Goal: Task Accomplishment & Management: Manage account settings

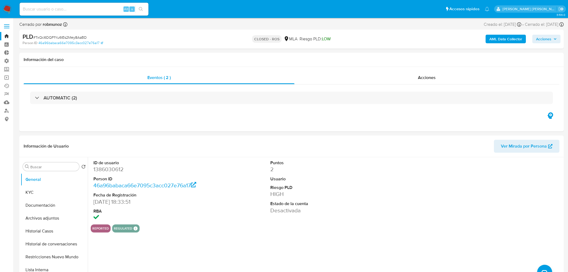
select select "10"
click at [4, 35] on link "Bandeja" at bounding box center [32, 36] width 64 height 8
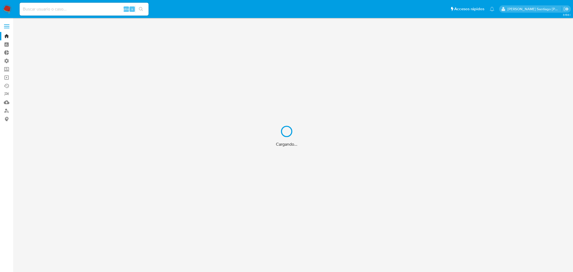
click at [6, 27] on div "Cargando..." at bounding box center [286, 136] width 573 height 272
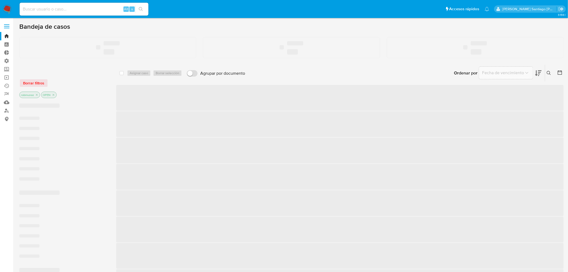
click at [7, 26] on span at bounding box center [6, 26] width 5 height 1
click at [0, 0] on input "checkbox" at bounding box center [0, 0] width 0 height 0
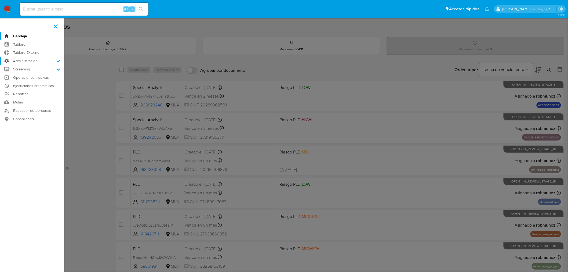
click at [55, 62] on label "Administración" at bounding box center [32, 61] width 64 height 8
click at [0, 0] on input "Administración" at bounding box center [0, 0] width 0 height 0
click at [42, 71] on link "Reglas" at bounding box center [32, 68] width 64 height 7
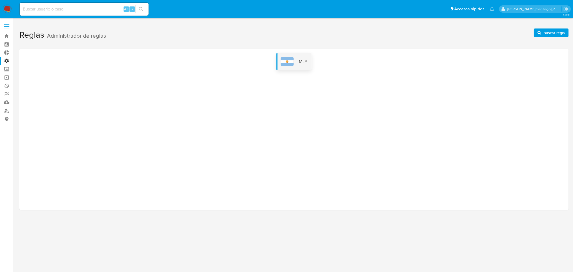
click at [298, 63] on div "MLA" at bounding box center [293, 61] width 35 height 17
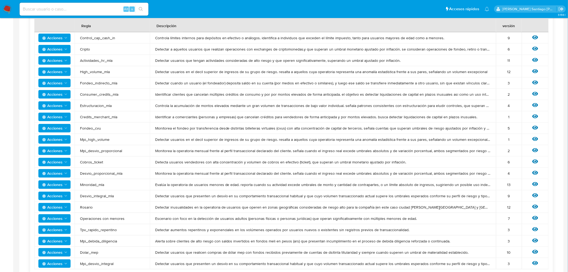
scroll to position [119, 0]
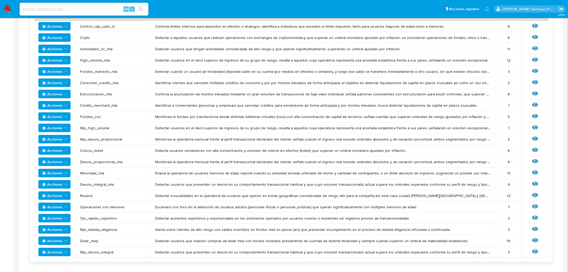
click at [63, 240] on span "Acciones" at bounding box center [55, 241] width 26 height 8
click at [61, 211] on button "Editar umbral" at bounding box center [54, 214] width 48 height 13
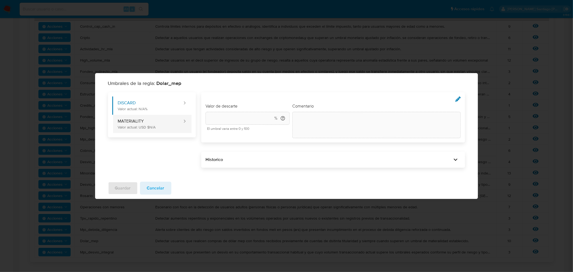
click at [166, 127] on button "MATERIALITY Valor actual: USD $N/A" at bounding box center [147, 124] width 71 height 18
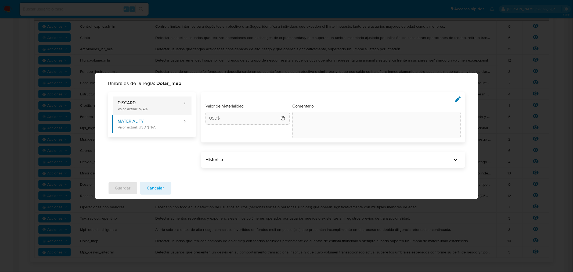
click at [152, 106] on button "DISCARD Valor actual: N/A%" at bounding box center [147, 105] width 71 height 18
click at [183, 103] on button "DISCARD Valor actual: N/A%" at bounding box center [147, 105] width 71 height 18
click at [272, 161] on div "Historico" at bounding box center [328, 160] width 246 height 6
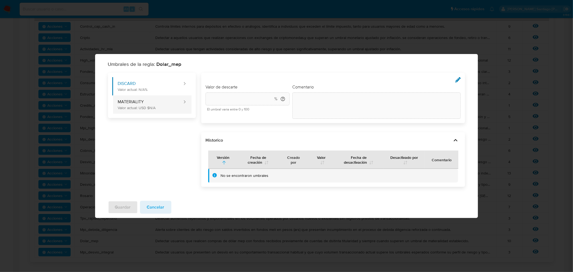
click at [139, 103] on button "MATERIALITY Valor actual: USD $N/A" at bounding box center [147, 104] width 71 height 18
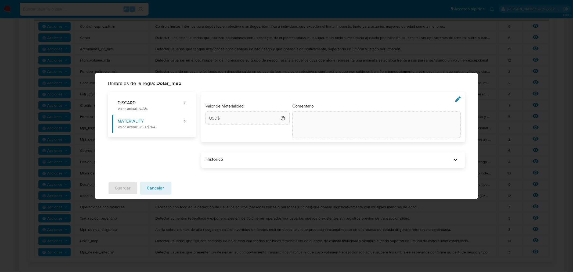
drag, startPoint x: 252, startPoint y: 171, endPoint x: 250, endPoint y: 165, distance: 5.6
click at [250, 168] on div "Umbrales de la regla: Dolar_mep DISCARD Valor actual: N/A% MATERIALITY Valor ac…" at bounding box center [286, 128] width 383 height 97
click at [249, 161] on div "Historico" at bounding box center [328, 160] width 246 height 6
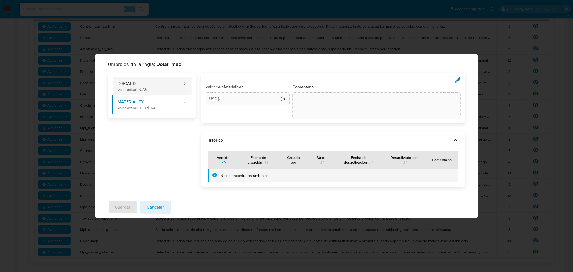
click at [160, 88] on button "DISCARD Valor actual: N/A%" at bounding box center [147, 86] width 71 height 18
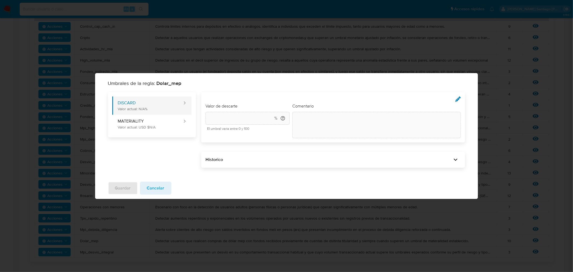
click at [183, 105] on button "DISCARD Valor actual: N/A%" at bounding box center [147, 105] width 71 height 18
click at [158, 187] on span "Cancelar" at bounding box center [155, 188] width 17 height 12
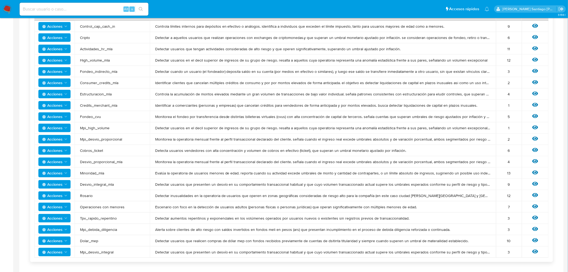
click at [65, 241] on icon "Acciones" at bounding box center [66, 240] width 4 height 4
click at [537, 241] on icon at bounding box center [535, 240] width 6 height 4
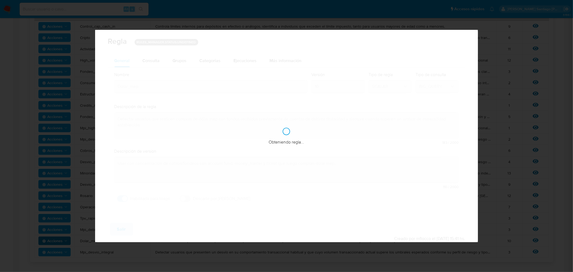
checkbox input "true"
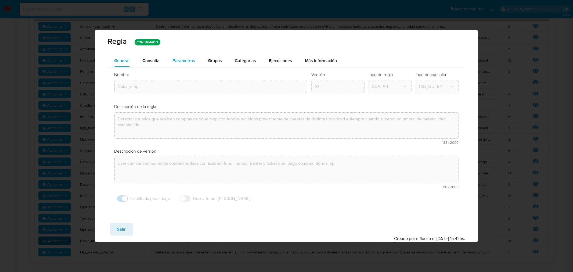
click at [176, 59] on span "Parametros" at bounding box center [184, 60] width 23 height 6
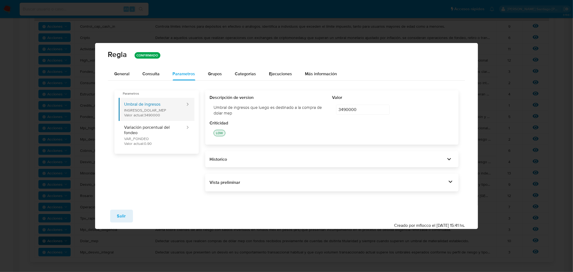
drag, startPoint x: 145, startPoint y: 117, endPoint x: 161, endPoint y: 114, distance: 16.4
click at [161, 114] on button "Umbral de ingresos INGRESOS_DOLAR_MEP Valor actual: 3490000" at bounding box center [152, 109] width 67 height 23
click at [129, 211] on button "Salir" at bounding box center [121, 215] width 23 height 13
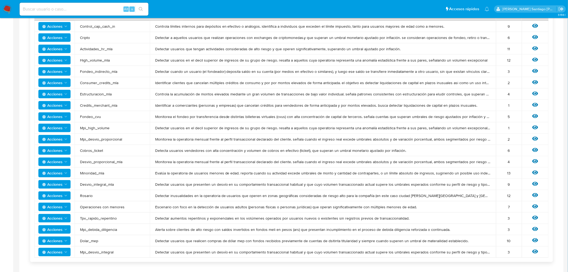
click at [61, 241] on span "Acciones" at bounding box center [52, 240] width 20 height 9
click at [54, 212] on button "Editar umbral" at bounding box center [54, 214] width 48 height 13
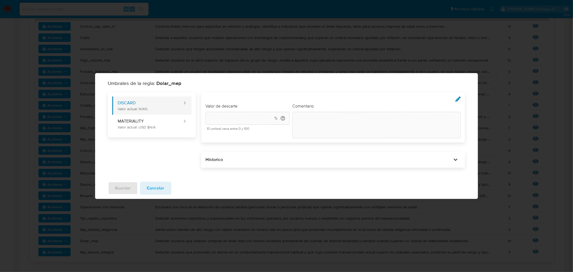
click at [177, 104] on button "DISCARD Valor actual: N/A%" at bounding box center [147, 105] width 71 height 18
click at [282, 166] on div "Historico" at bounding box center [333, 159] width 264 height 16
click at [276, 163] on div "Historico" at bounding box center [333, 159] width 264 height 16
drag, startPoint x: 255, startPoint y: 157, endPoint x: 263, endPoint y: 158, distance: 7.4
click at [259, 158] on div "Historico" at bounding box center [328, 160] width 246 height 6
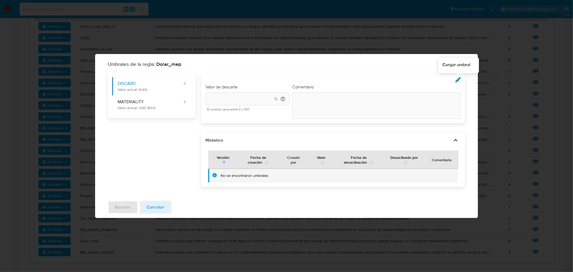
click at [460, 78] on icon at bounding box center [457, 79] width 5 height 5
drag, startPoint x: 141, startPoint y: 104, endPoint x: 154, endPoint y: 106, distance: 13.8
click at [140, 104] on button "MATERIALITY Valor actual: USD $N/A" at bounding box center [147, 105] width 71 height 18
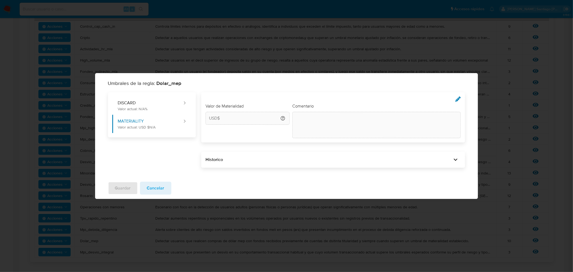
click at [454, 100] on div "Cargar umbral" at bounding box center [332, 99] width 255 height 7
click at [457, 100] on icon at bounding box center [457, 98] width 5 height 5
click at [252, 116] on input "number" at bounding box center [249, 118] width 63 height 7
click at [164, 189] on button "Cancelar" at bounding box center [155, 187] width 31 height 13
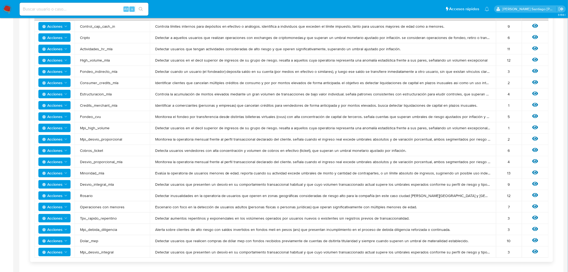
click at [66, 244] on button "Acciones" at bounding box center [54, 240] width 32 height 9
click at [54, 240] on span "Acciones" at bounding box center [52, 240] width 20 height 9
click at [106, 243] on td "Dolar_mep" at bounding box center [112, 240] width 75 height 11
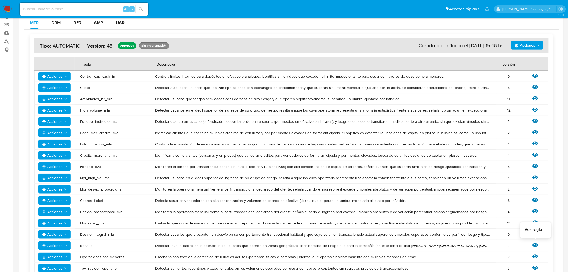
scroll to position [0, 0]
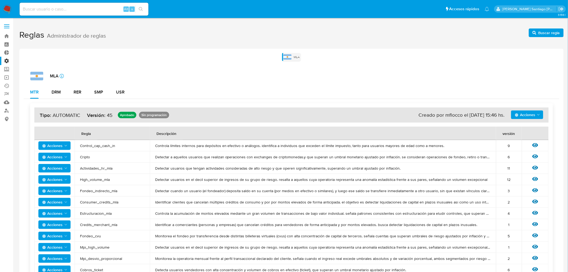
click at [540, 116] on icon "Acciones" at bounding box center [538, 115] width 4 height 4
click at [540, 115] on icon "Acciones" at bounding box center [538, 115] width 4 height 4
click at [55, 96] on div "DRM" at bounding box center [56, 92] width 9 height 13
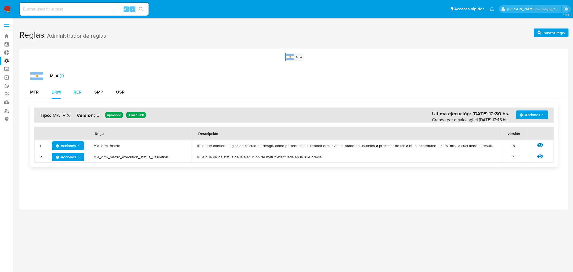
click at [79, 92] on div "RER" at bounding box center [78, 92] width 8 height 4
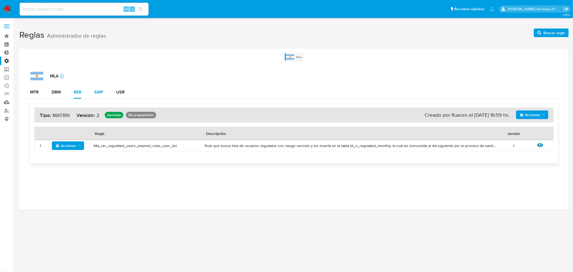
click at [96, 93] on div "SMP" at bounding box center [98, 92] width 9 height 4
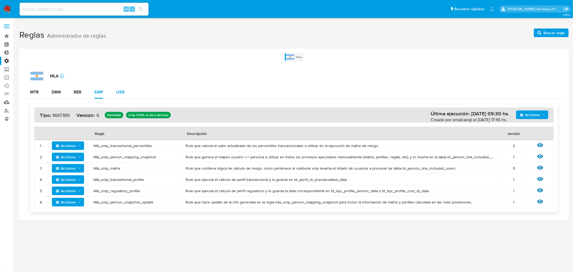
click at [128, 92] on button "USR" at bounding box center [120, 92] width 21 height 13
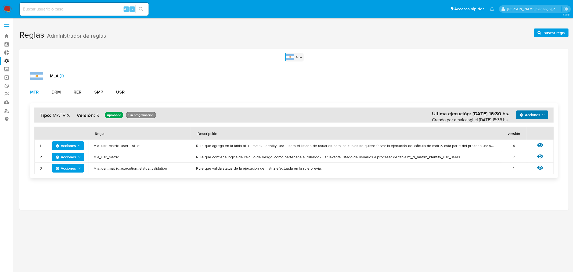
drag, startPoint x: 32, startPoint y: 92, endPoint x: 33, endPoint y: 95, distance: 3.1
click at [32, 92] on div "MTR" at bounding box center [34, 92] width 9 height 4
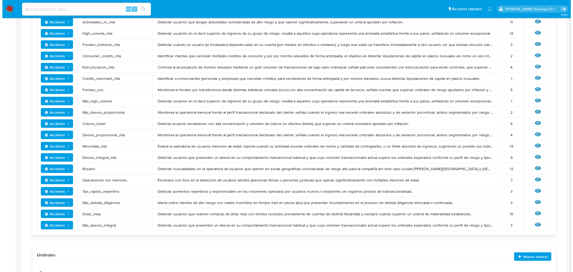
scroll to position [149, 0]
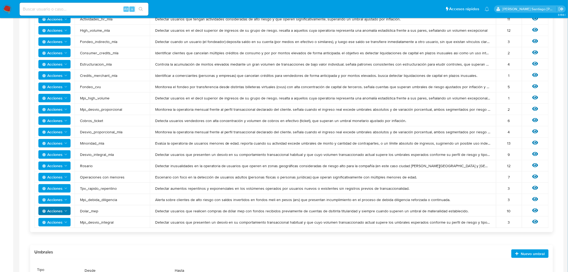
click at [62, 209] on span "Acciones" at bounding box center [52, 210] width 20 height 9
click at [538, 210] on icon at bounding box center [535, 210] width 6 height 4
